Goal: Transaction & Acquisition: Purchase product/service

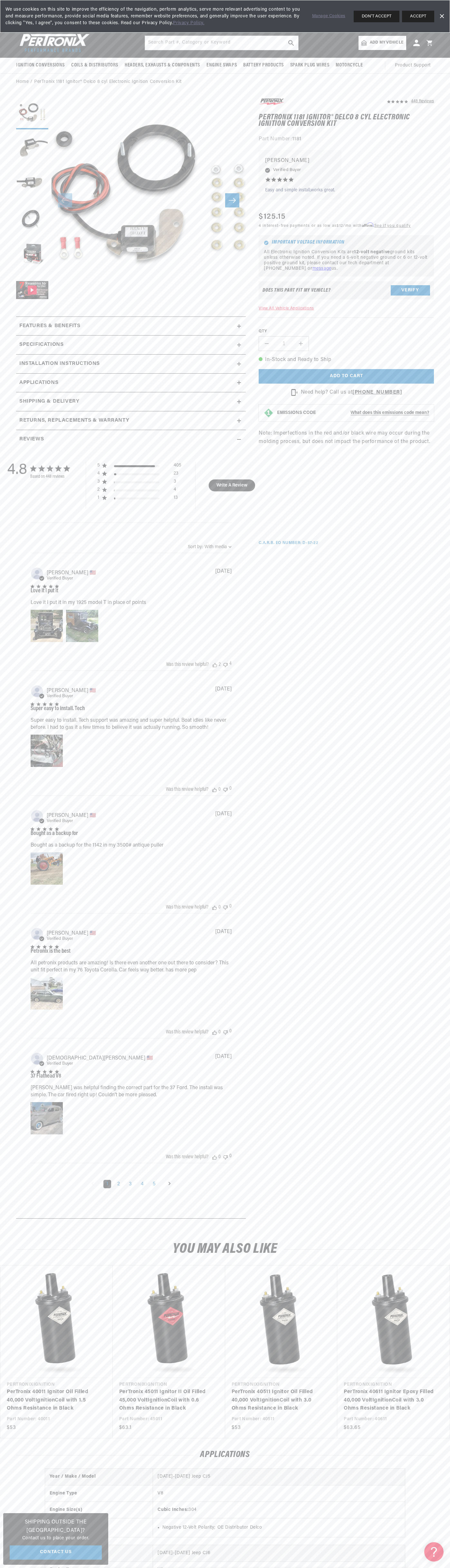
click at [188, 25] on link "Privacy Policy." at bounding box center [189, 23] width 31 height 5
click at [437, 1179] on section "448 Reviews" at bounding box center [225, 660] width 450 height 1138
click at [263, 1567] on html "Skip to content Your cart Your cart is empty Get the right parts the first time…" at bounding box center [225, 784] width 450 height 1568
click at [30, 610] on div "Image of Review by roy l. on February 17, 24 number 1" at bounding box center [46, 626] width 32 height 32
